Goal: Register for event/course

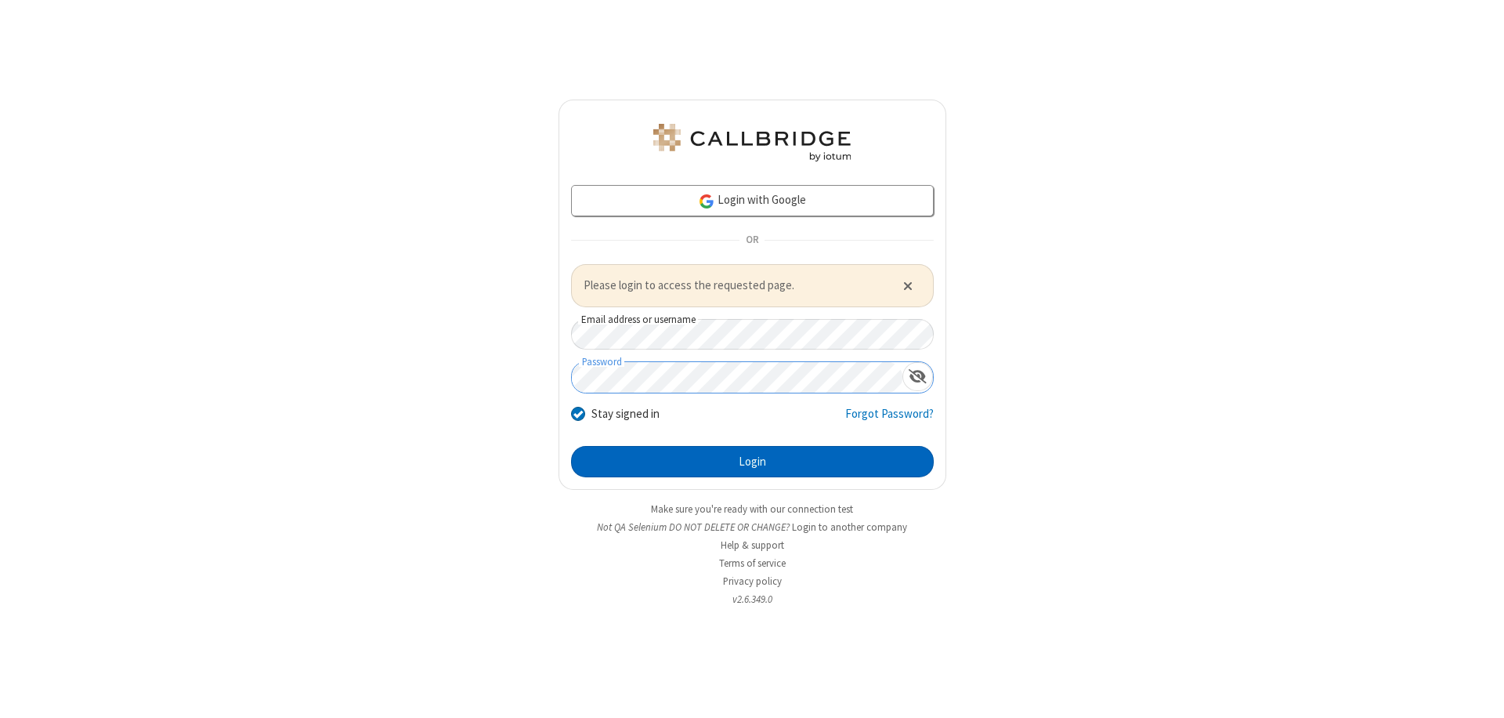
click at [752, 461] on button "Login" at bounding box center [752, 461] width 363 height 31
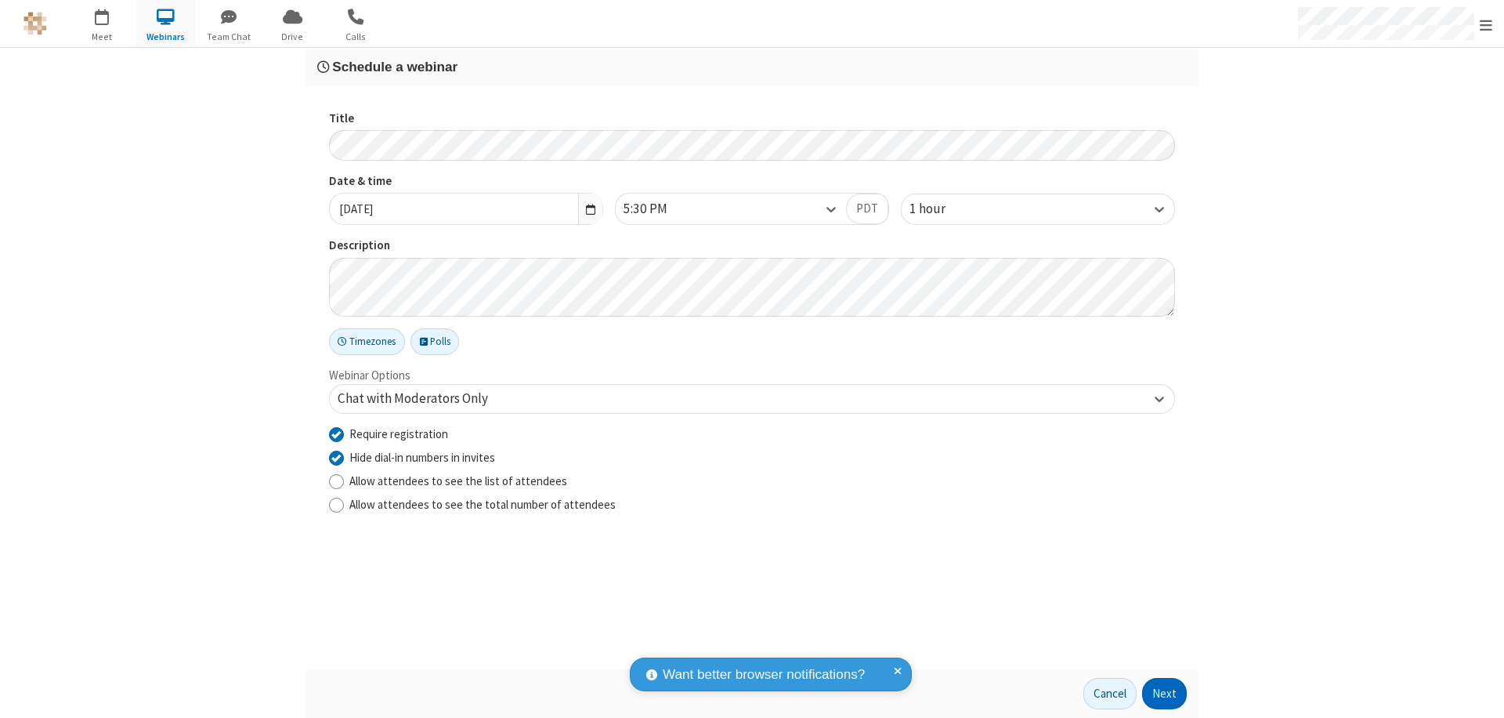
click at [1165, 693] on button "Next" at bounding box center [1164, 693] width 45 height 31
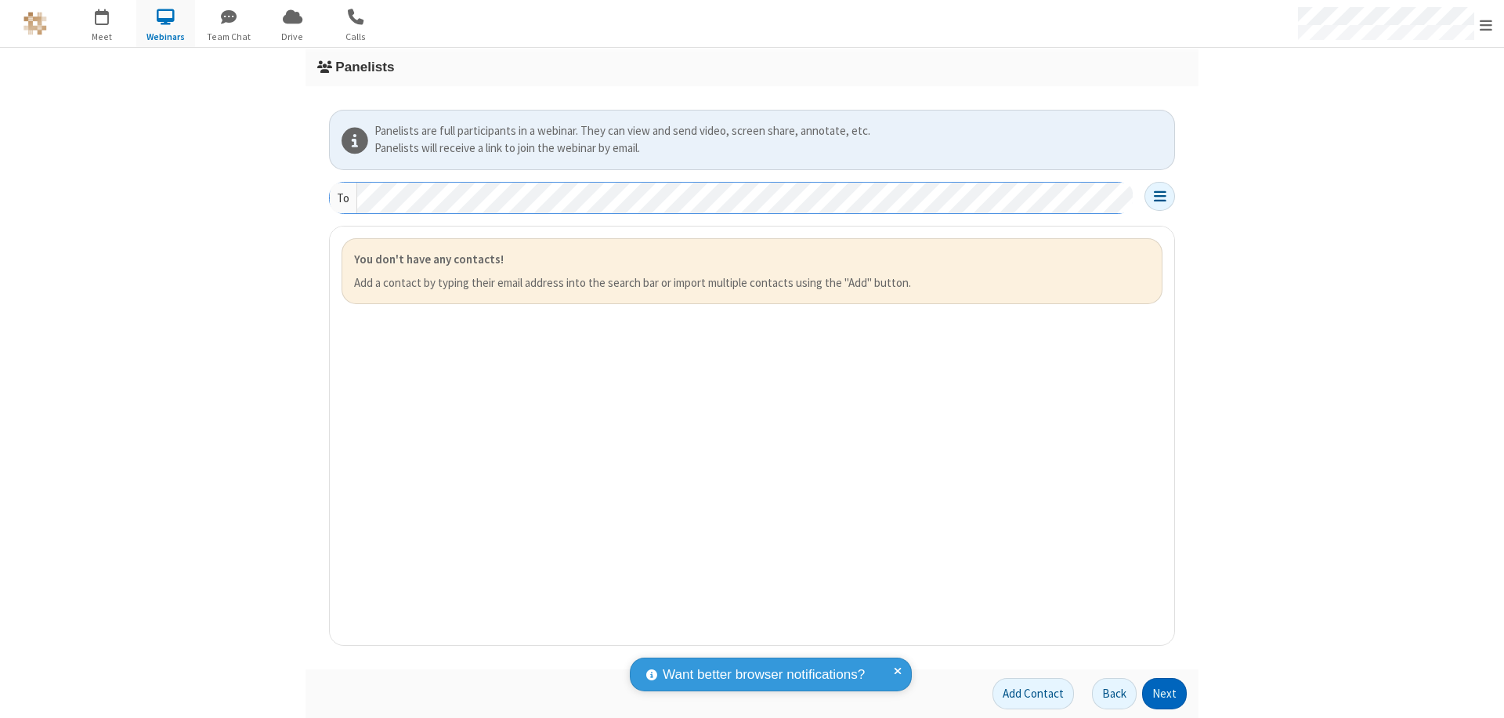
click at [1165, 693] on button "Next" at bounding box center [1164, 693] width 45 height 31
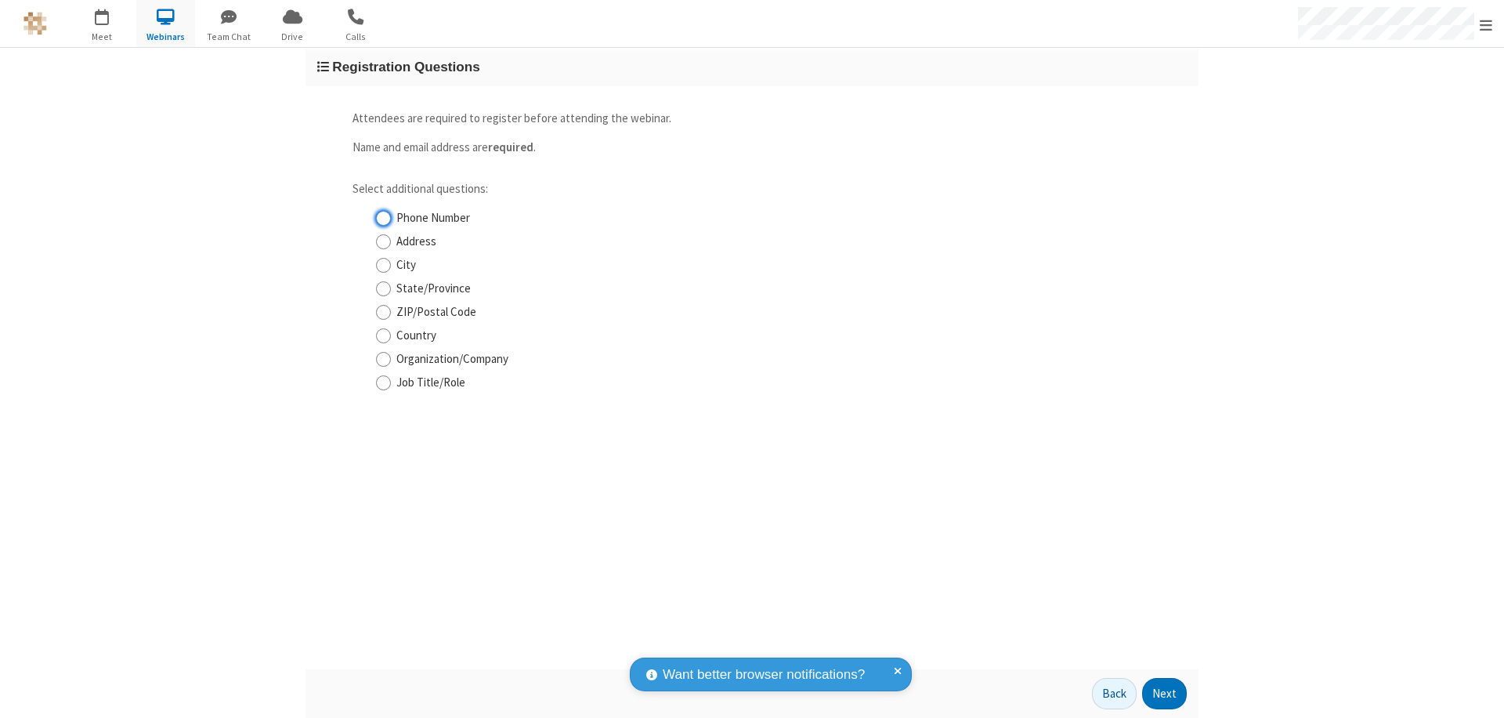
click at [383, 218] on input "Phone Number" at bounding box center [383, 218] width 15 height 16
checkbox input "true"
click at [1165, 693] on button "Next" at bounding box center [1164, 693] width 45 height 31
